Goal: Task Accomplishment & Management: Complete application form

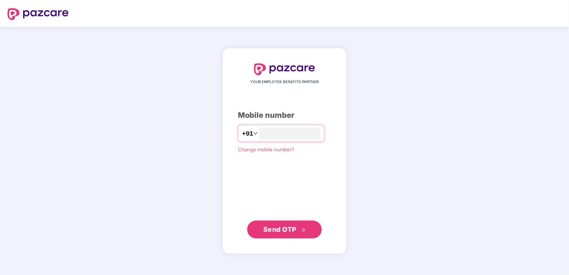
type input "**********"
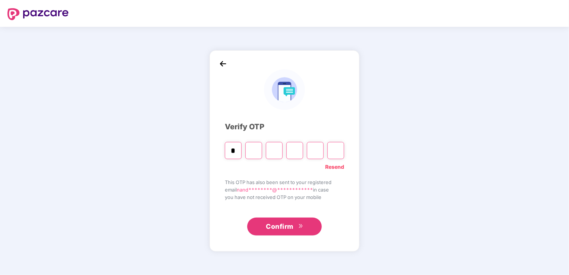
type input "*"
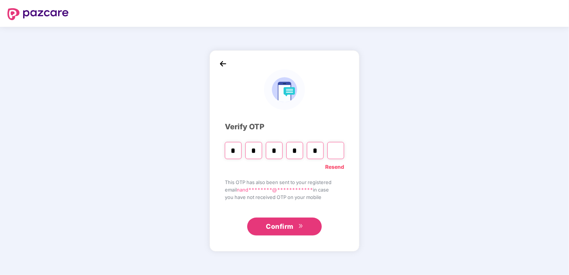
type input "*"
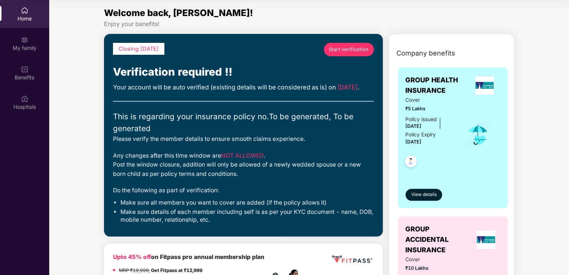
click at [353, 46] on span "Start verification" at bounding box center [349, 49] width 40 height 7
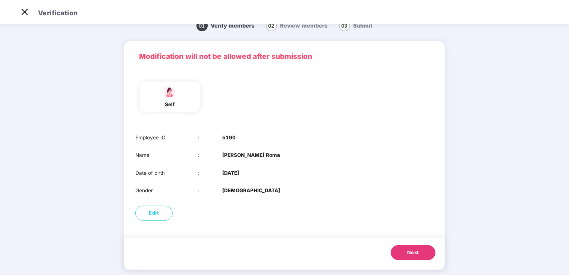
scroll to position [21, 0]
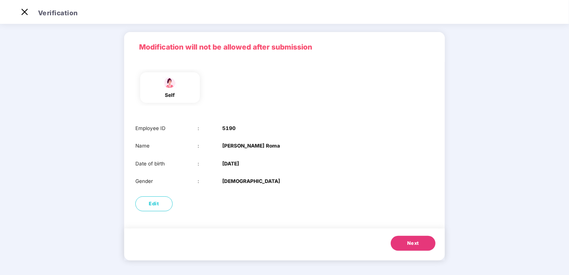
click at [417, 244] on span "Next" at bounding box center [413, 243] width 12 height 7
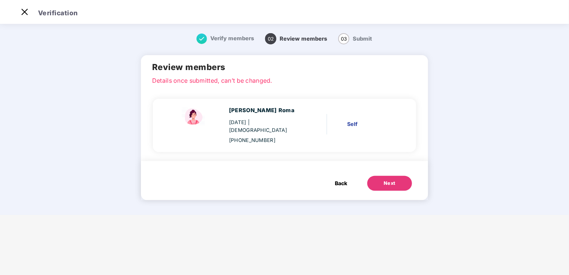
click at [383, 176] on button "Next" at bounding box center [389, 183] width 45 height 15
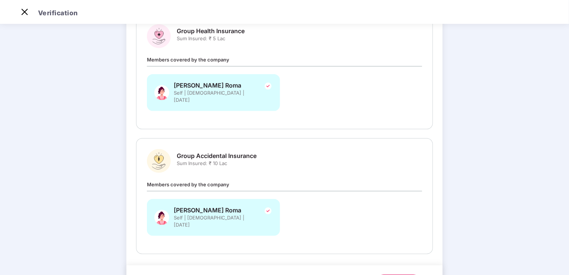
scroll to position [122, 0]
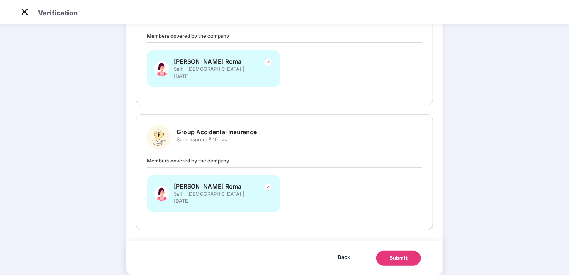
click at [394, 255] on div "Submit" at bounding box center [399, 258] width 18 height 7
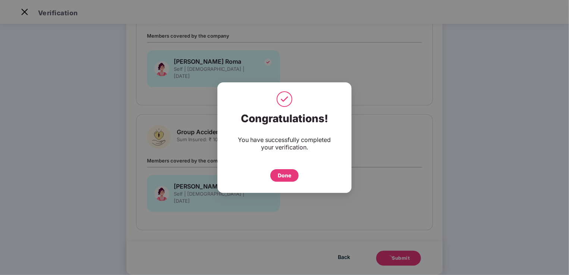
click at [288, 173] on div "Done" at bounding box center [284, 176] width 13 height 8
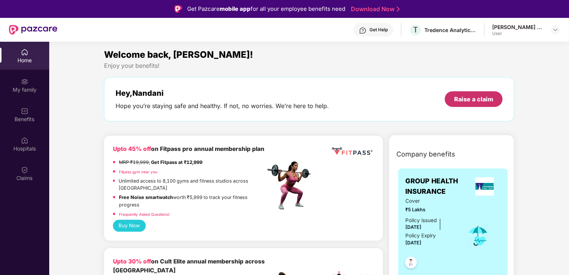
click at [465, 100] on div "Raise a claim" at bounding box center [473, 99] width 39 height 8
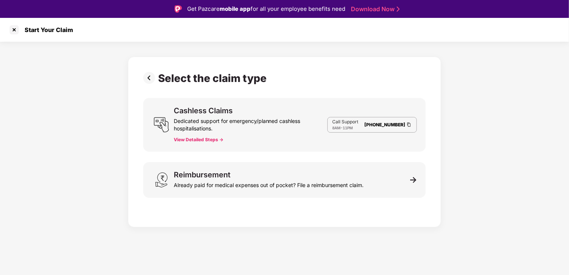
click at [209, 139] on button "View Detailed Steps ->" at bounding box center [199, 140] width 50 height 6
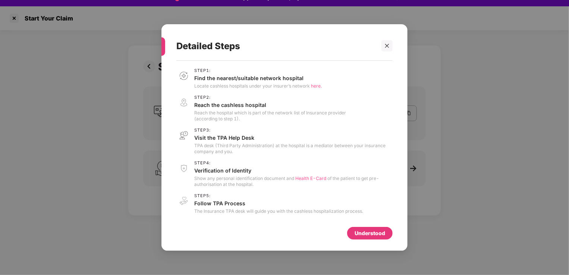
scroll to position [18, 0]
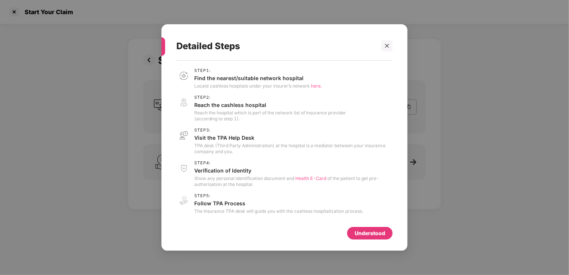
click at [365, 235] on div "Understood" at bounding box center [370, 233] width 31 height 8
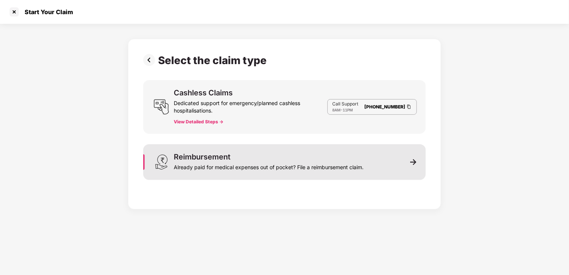
click at [291, 164] on div "Already paid for medical expenses out of pocket? File a reimbursement claim." at bounding box center [269, 166] width 190 height 10
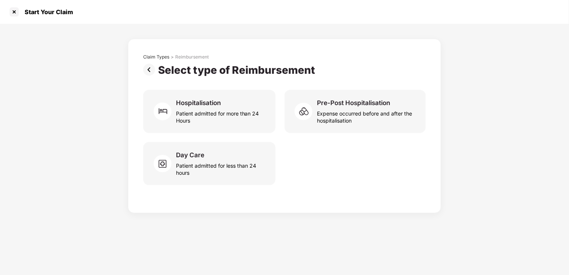
click at [152, 67] on img at bounding box center [150, 70] width 15 height 12
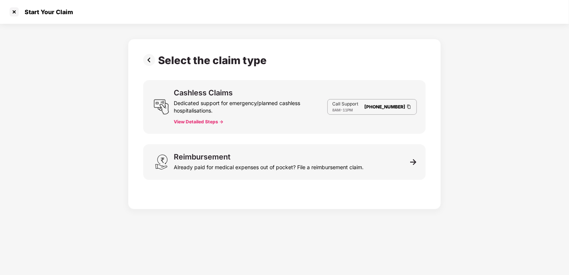
click at [151, 63] on img at bounding box center [150, 60] width 15 height 12
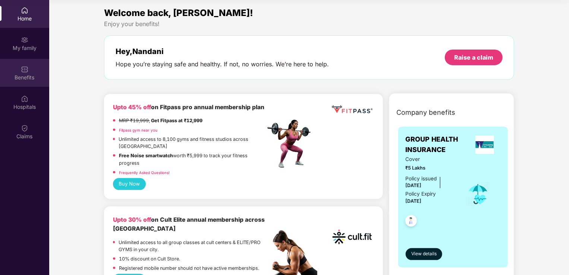
click at [22, 74] on div "Benefits" at bounding box center [24, 77] width 49 height 7
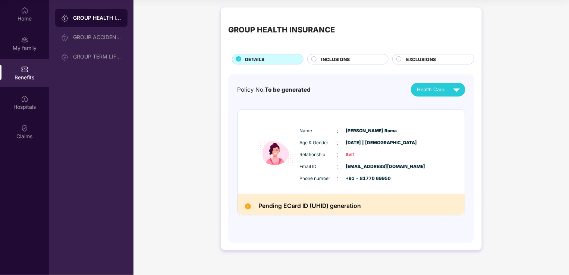
click at [332, 56] on span "INCLUSIONS" at bounding box center [335, 59] width 29 height 7
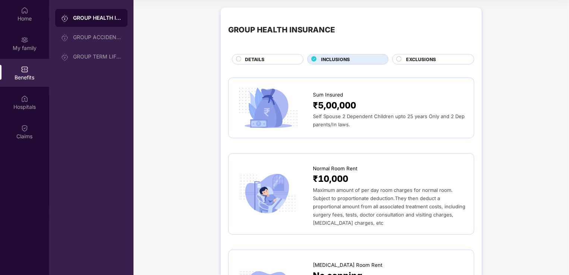
click at [405, 59] on div "EXCLUSIONS" at bounding box center [436, 60] width 68 height 8
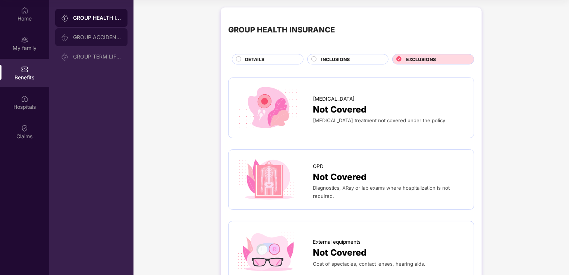
click at [82, 40] on div "GROUP ACCIDENTAL INSURANCE" at bounding box center [91, 37] width 72 height 18
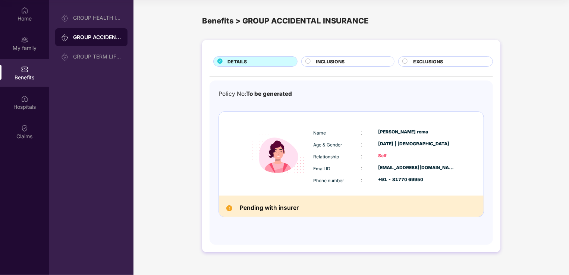
click at [352, 59] on div "INCLUSIONS" at bounding box center [352, 62] width 78 height 8
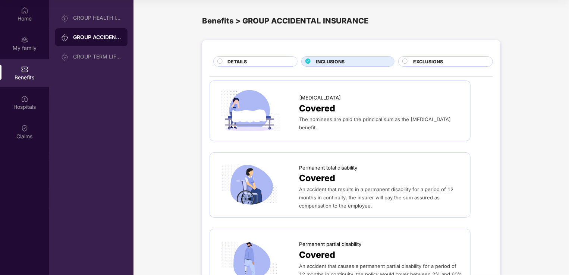
click at [427, 62] on span "EXCLUSIONS" at bounding box center [429, 61] width 30 height 7
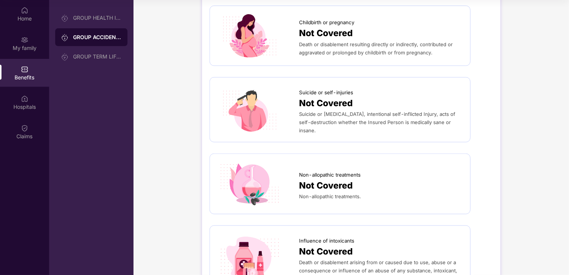
scroll to position [224, 0]
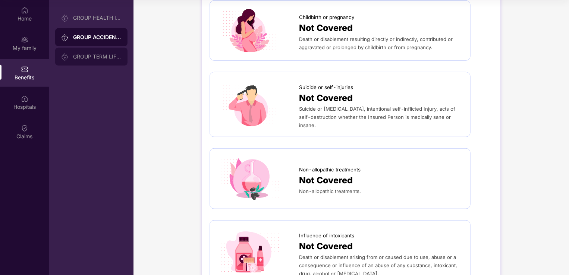
click at [97, 55] on div "GROUP TERM LIFE INSURANCE" at bounding box center [97, 57] width 48 height 6
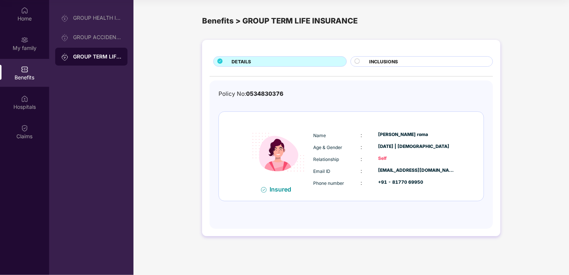
click at [420, 60] on div "INCLUSIONS" at bounding box center [427, 62] width 123 height 8
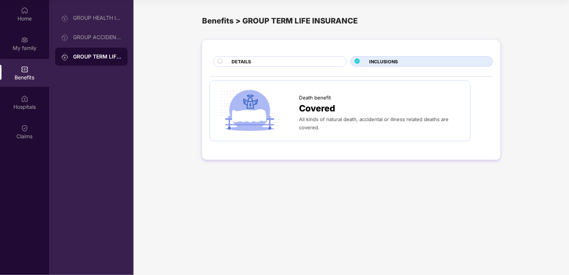
click at [297, 60] on div "DETAILS" at bounding box center [285, 62] width 115 height 8
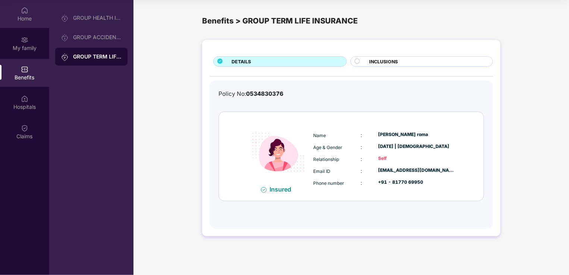
click at [23, 21] on div "Home" at bounding box center [24, 18] width 49 height 7
